Goal: Information Seeking & Learning: Learn about a topic

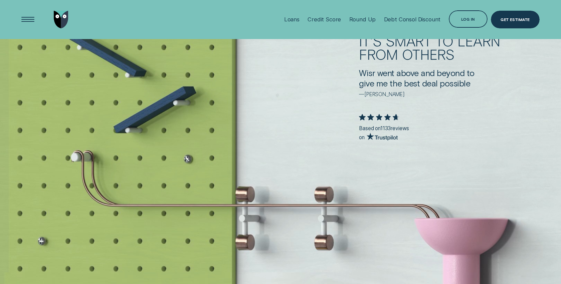
scroll to position [1381, 0]
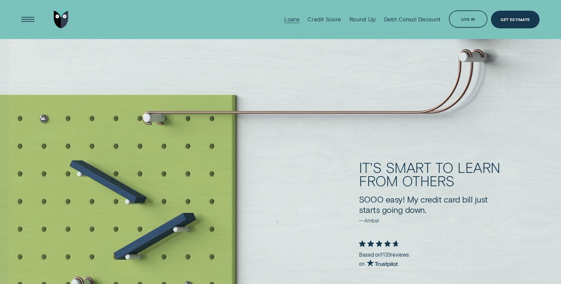
click at [300, 21] on div "Loans" at bounding box center [291, 19] width 15 height 7
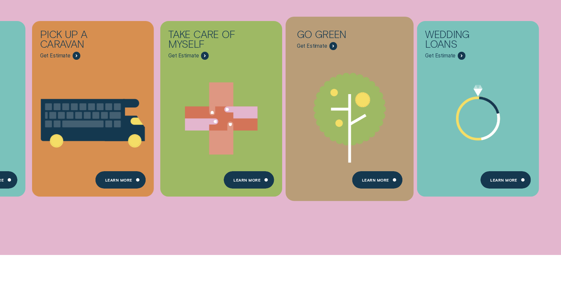
scroll to position [331, 0]
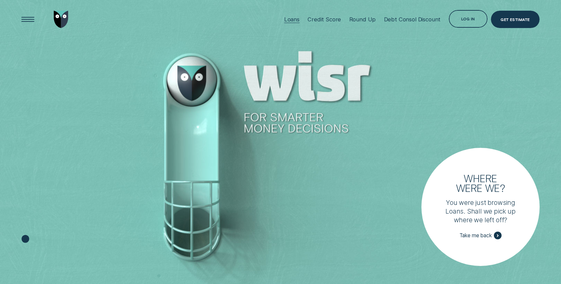
click at [296, 20] on div "Loans" at bounding box center [291, 19] width 15 height 7
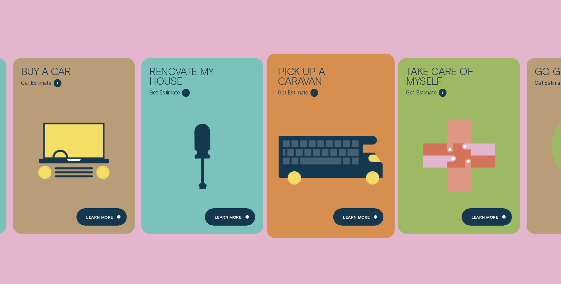
scroll to position [168, 0]
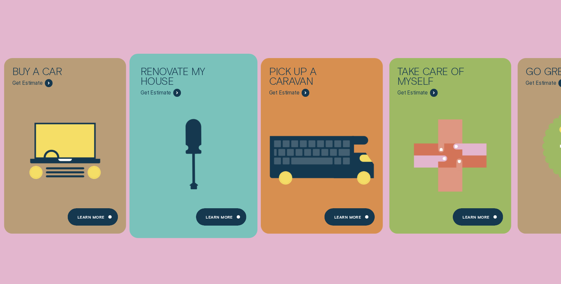
click at [232, 161] on icon "Renovate My House - Learn more" at bounding box center [194, 156] width 128 height 98
